Goal: Find contact information

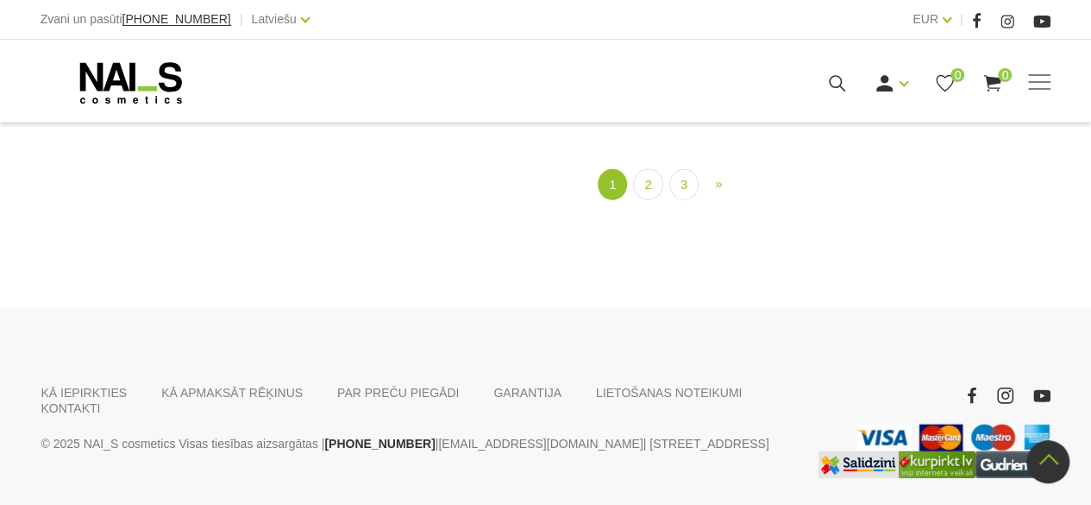
scroll to position [2210, 0]
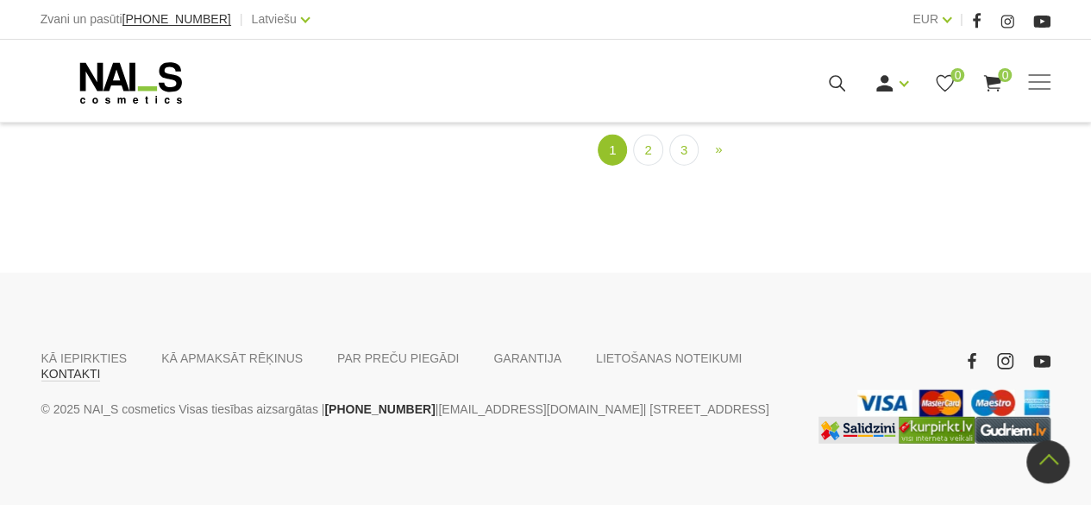
click at [101, 366] on link "KONTAKTI" at bounding box center [71, 374] width 60 height 16
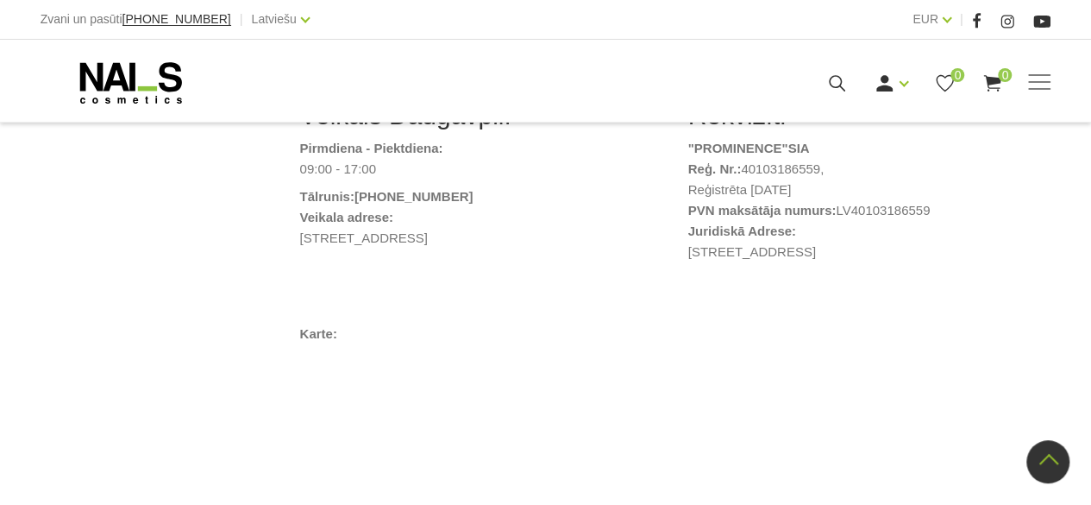
scroll to position [949, 0]
